Goal: Information Seeking & Learning: Understand process/instructions

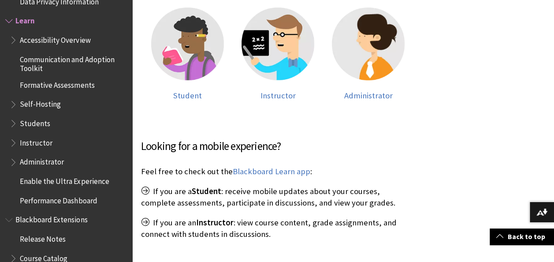
scroll to position [257, 0]
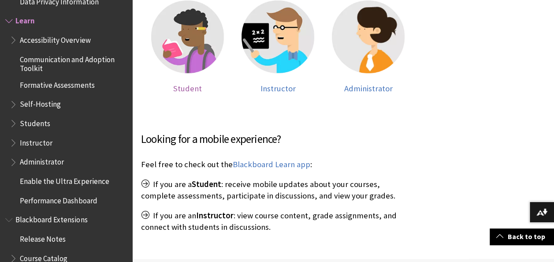
click at [190, 88] on span "Student" at bounding box center [187, 88] width 29 height 10
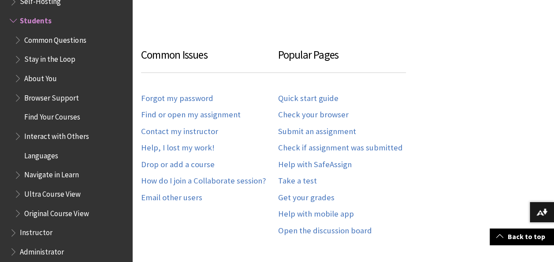
scroll to position [476, 0]
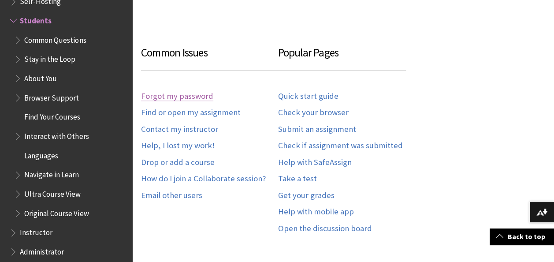
click at [204, 97] on link "Forgot my password" at bounding box center [177, 96] width 72 height 10
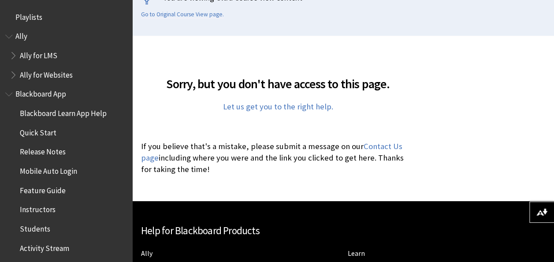
scroll to position [230, 0]
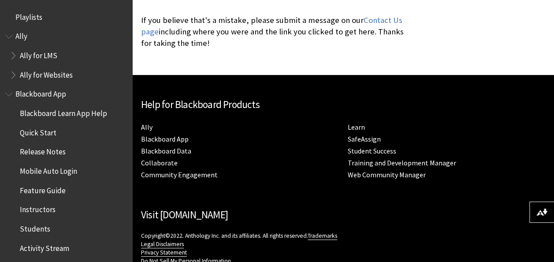
click at [513, 166] on li "Training and Development Manager" at bounding box center [447, 163] width 198 height 12
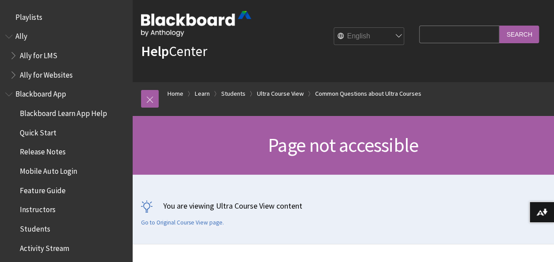
scroll to position [8, 0]
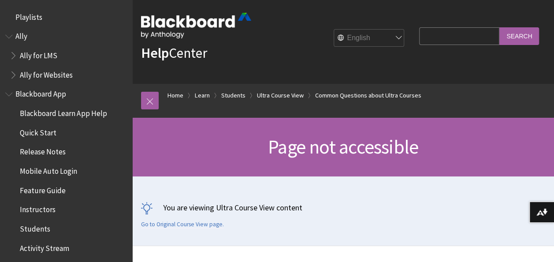
click at [458, 37] on input "Search Query" at bounding box center [459, 35] width 80 height 17
type input "login"
click at [499, 27] on input "Search" at bounding box center [519, 35] width 40 height 17
click at [529, 33] on input "Search" at bounding box center [519, 35] width 40 height 17
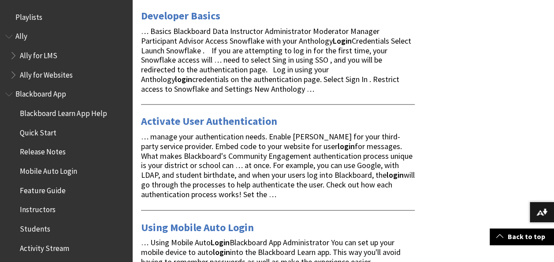
scroll to position [642, 0]
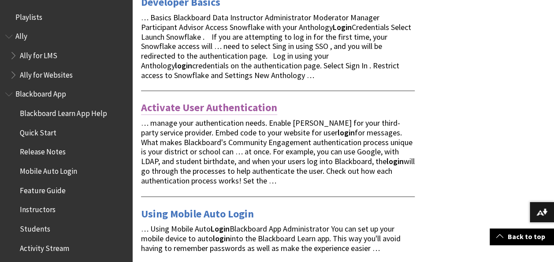
click at [218, 104] on link "Activate User Authentication" at bounding box center [209, 107] width 136 height 14
